Goal: Task Accomplishment & Management: Use online tool/utility

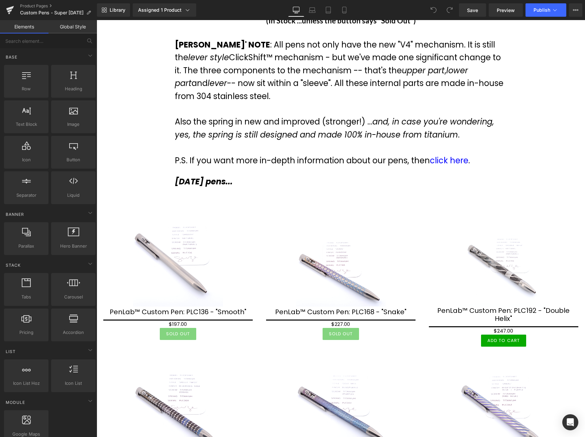
scroll to position [69, 0]
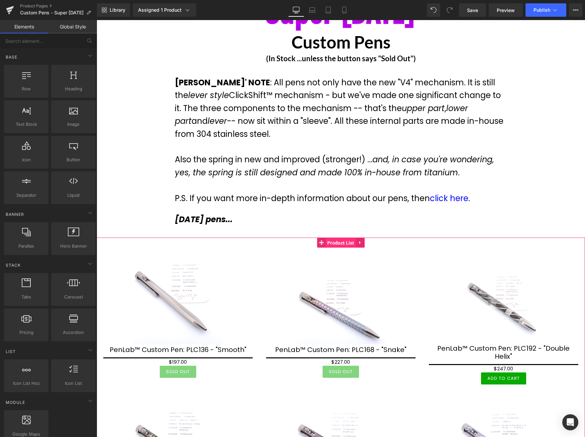
click at [339, 243] on span "Product List" at bounding box center [341, 243] width 30 height 10
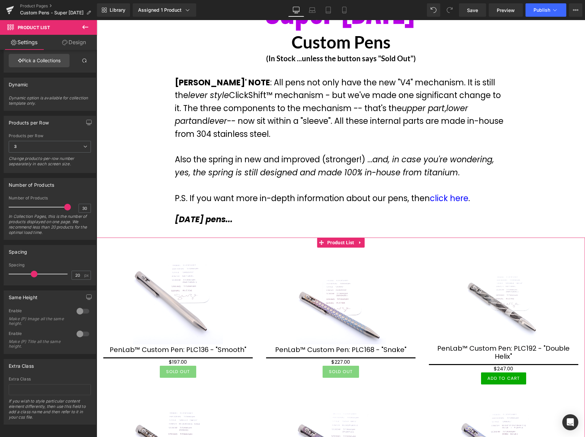
scroll to position [43, 0]
click at [178, 286] on img at bounding box center [178, 299] width 90 height 90
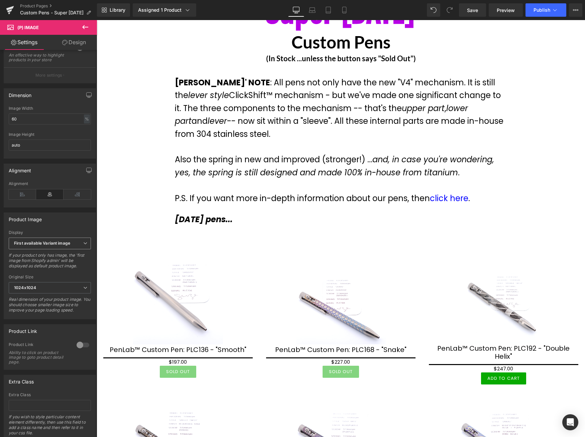
scroll to position [98, 0]
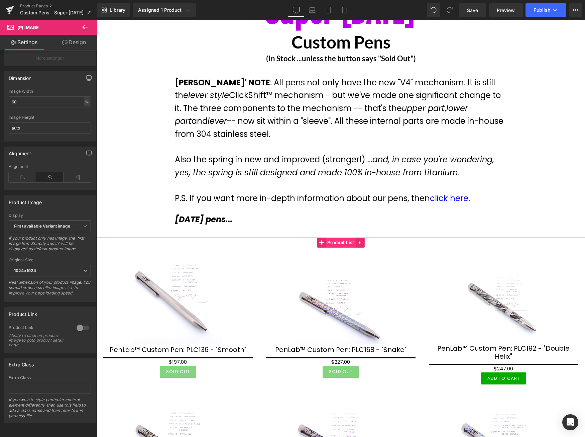
click at [346, 242] on span "Product List" at bounding box center [341, 242] width 30 height 10
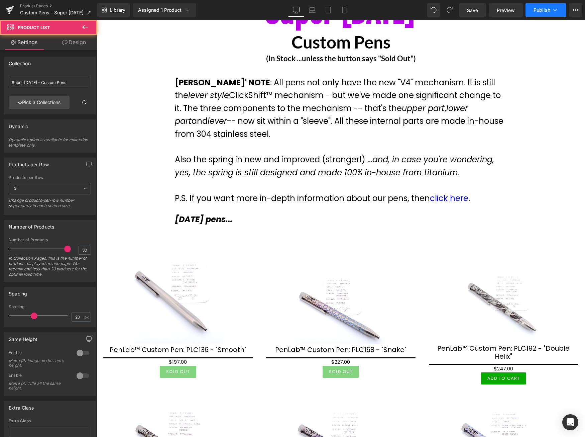
click at [552, 12] on icon at bounding box center [555, 10] width 7 height 7
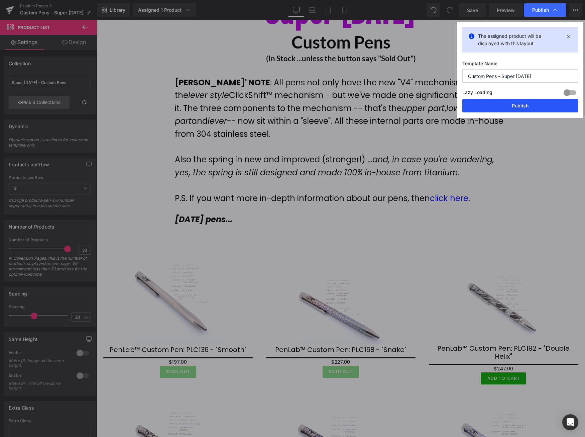
click at [519, 109] on button "Publish" at bounding box center [520, 105] width 116 height 13
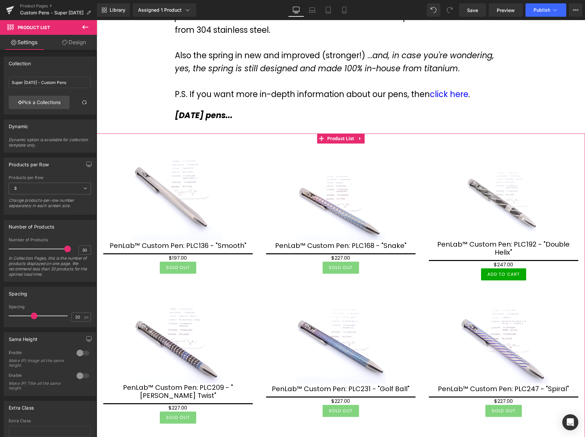
scroll to position [171, 0]
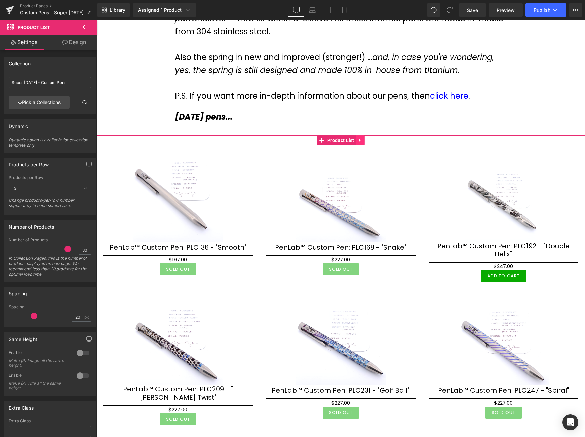
click at [360, 138] on icon at bounding box center [360, 140] width 5 height 5
click at [365, 139] on icon at bounding box center [365, 140] width 5 height 5
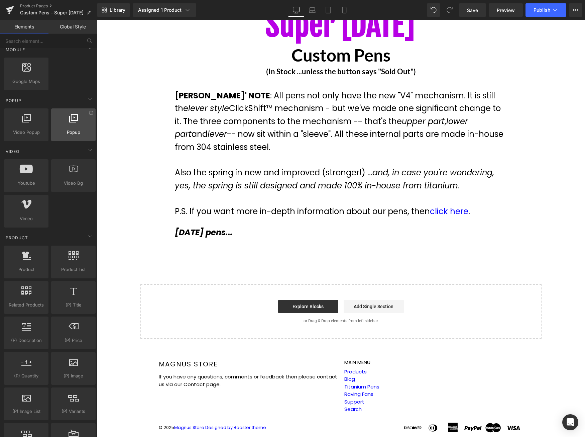
scroll to position [375, 0]
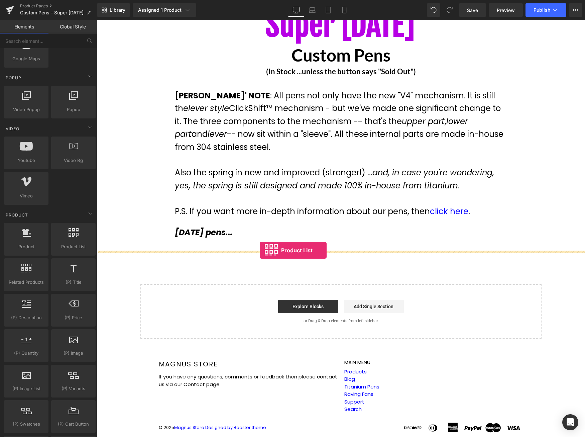
drag, startPoint x: 181, startPoint y: 262, endPoint x: 260, endPoint y: 250, distance: 79.7
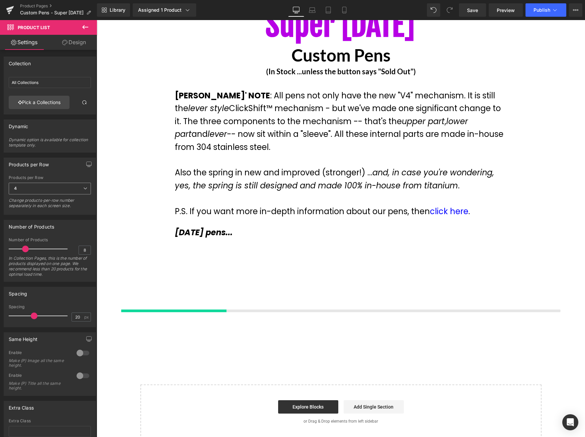
click at [64, 186] on span "4" at bounding box center [50, 189] width 82 height 12
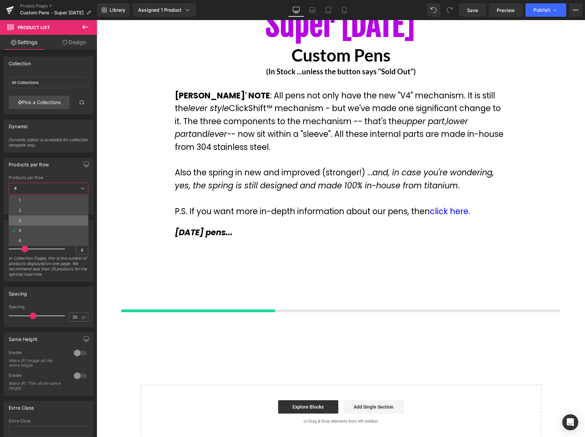
click at [31, 219] on li "3" at bounding box center [49, 220] width 80 height 10
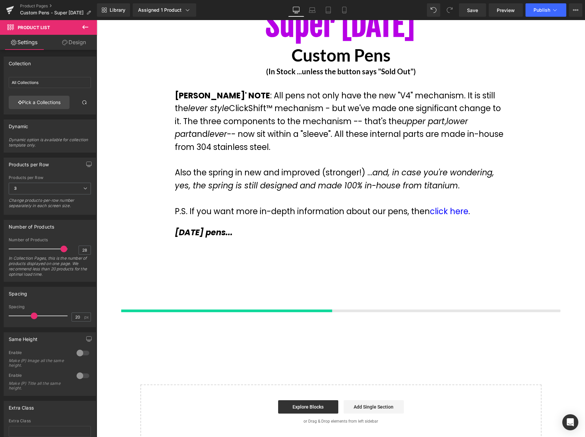
type input "30"
drag, startPoint x: 26, startPoint y: 249, endPoint x: 90, endPoint y: 250, distance: 63.9
click at [82, 249] on div "Number of Products 30 In Collection Pages, this is the number of products displ…" at bounding box center [50, 259] width 82 height 44
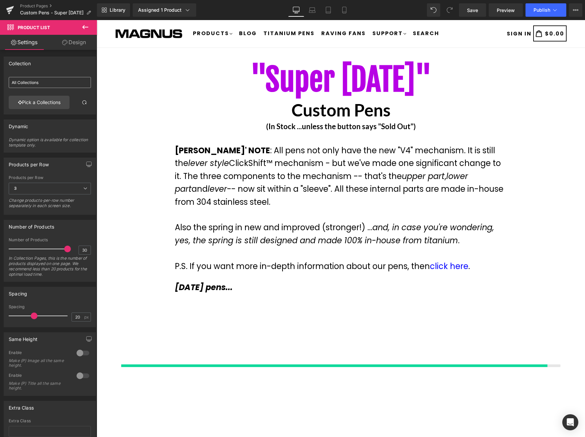
scroll to position [0, 0]
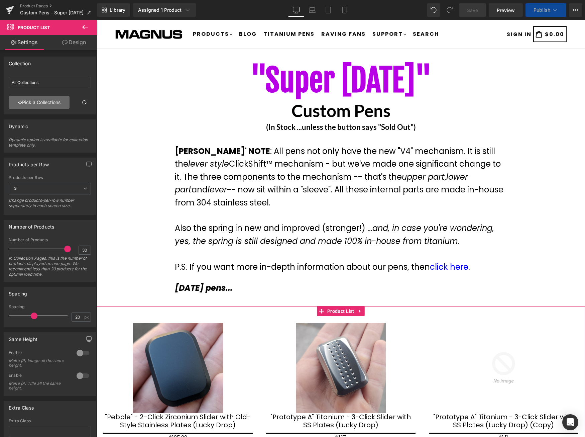
click at [41, 106] on link "Pick a Collections" at bounding box center [39, 102] width 61 height 13
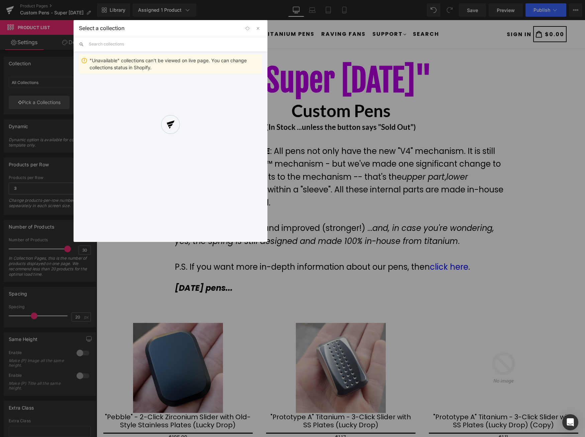
click at [115, 43] on div at bounding box center [171, 131] width 194 height 222
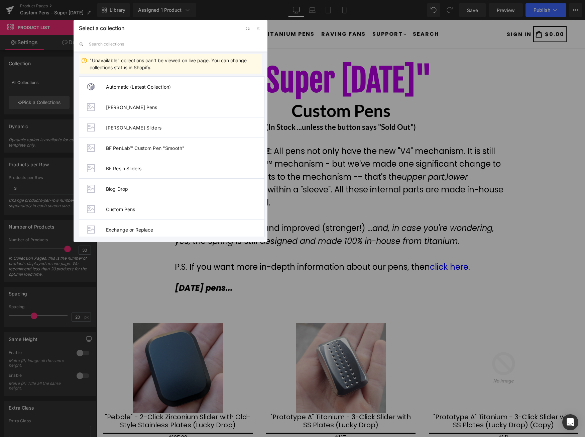
click at [137, 41] on input "text" at bounding box center [175, 44] width 173 height 15
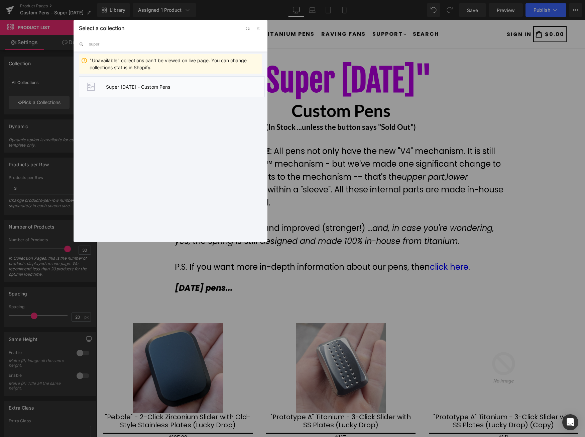
type input "super"
drag, startPoint x: 195, startPoint y: 90, endPoint x: 245, endPoint y: 102, distance: 51.8
click at [195, 90] on li "Super [DATE] - Custom Pens" at bounding box center [172, 86] width 186 height 20
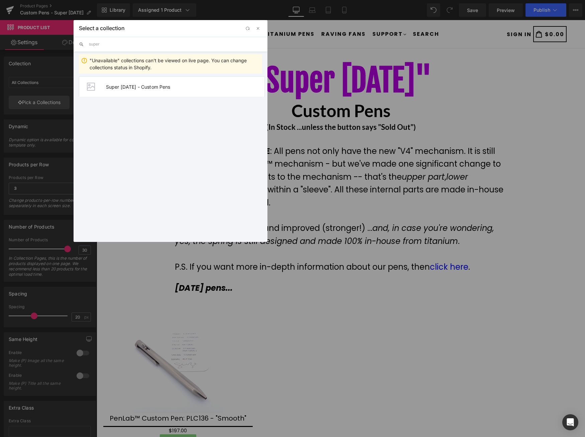
type input "Super [DATE] - Custom Pens"
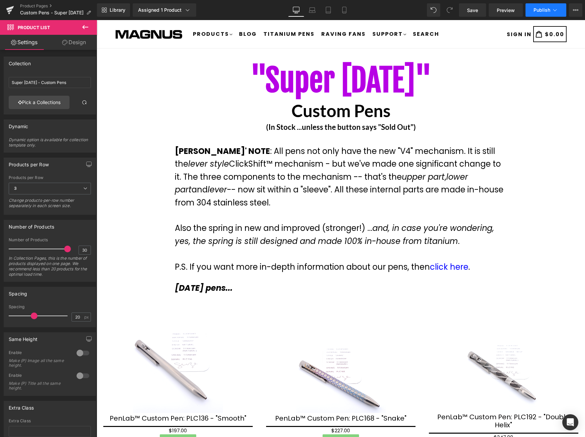
click at [554, 11] on icon at bounding box center [555, 10] width 7 height 7
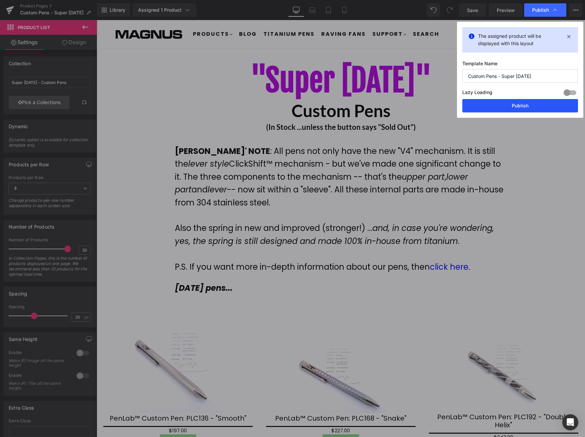
drag, startPoint x: 527, startPoint y: 109, endPoint x: 407, endPoint y: 74, distance: 124.9
click at [527, 109] on button "Publish" at bounding box center [520, 105] width 116 height 13
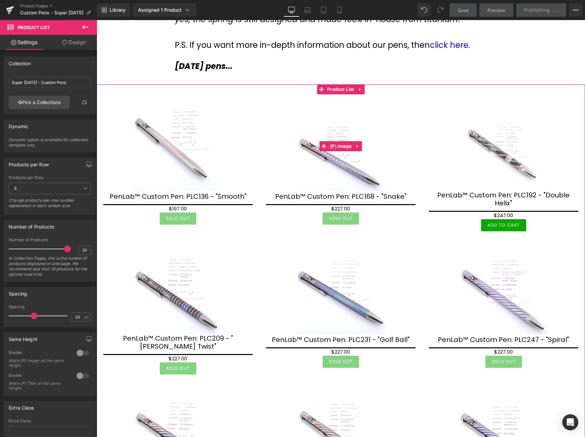
scroll to position [205, 0]
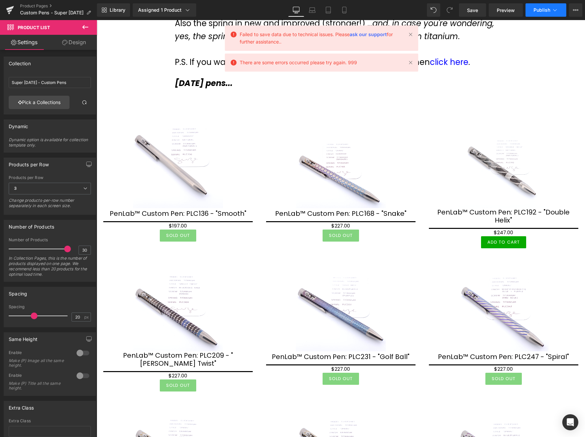
click at [541, 7] on span "Publish" at bounding box center [542, 9] width 17 height 5
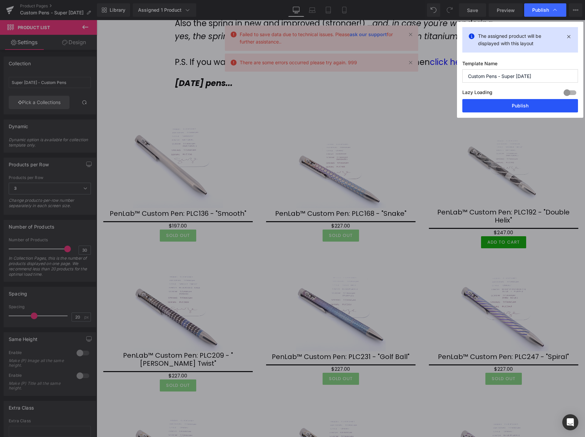
click at [522, 105] on button "Publish" at bounding box center [520, 105] width 116 height 13
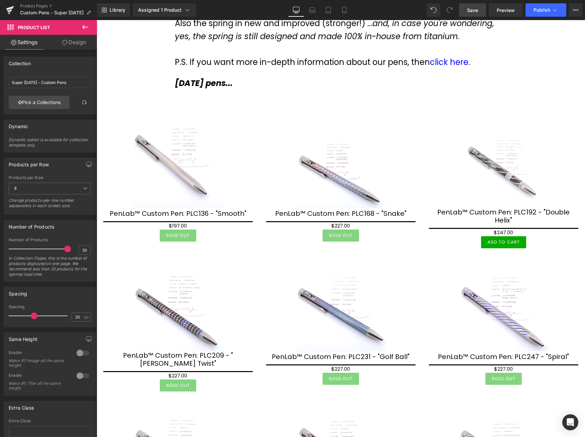
click at [476, 12] on span "Save" at bounding box center [472, 10] width 11 height 7
